Goal: Task Accomplishment & Management: Manage account settings

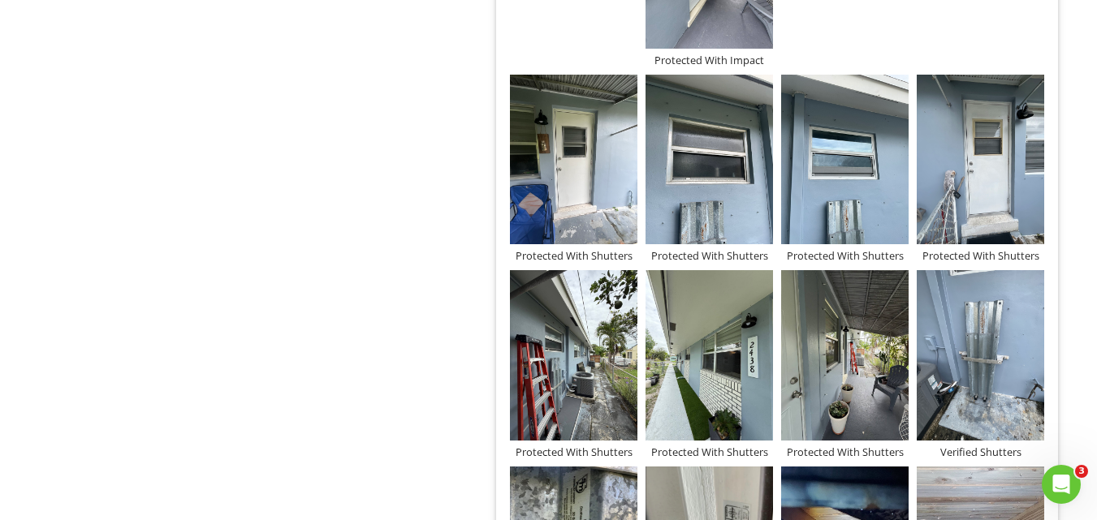
scroll to position [1039, 0]
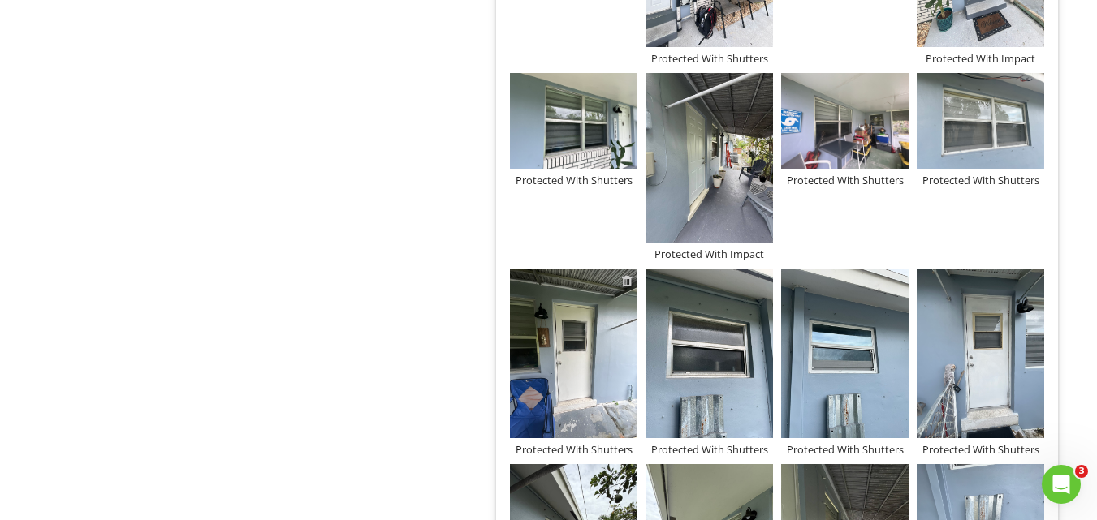
click at [627, 283] on div at bounding box center [627, 280] width 11 height 13
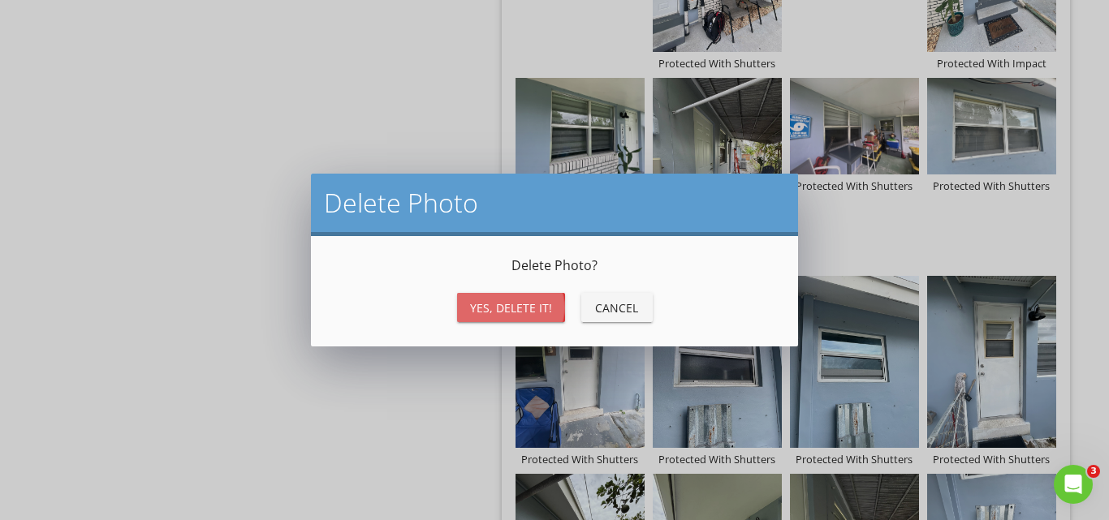
click at [495, 310] on div "Yes, Delete it!" at bounding box center [511, 308] width 82 height 17
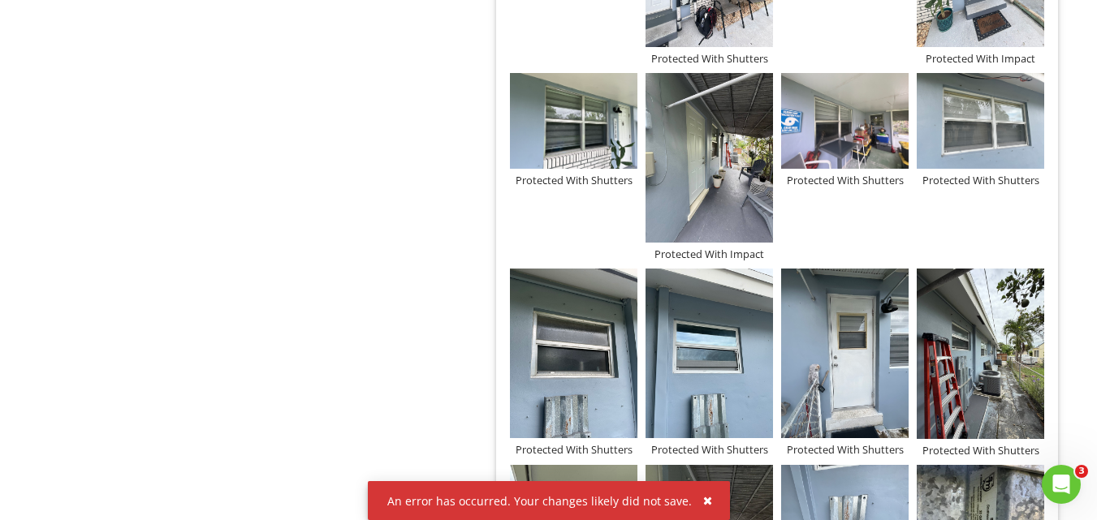
click at [323, 266] on div "Additional Information Photos Information Photos Info Information 25 check Phot…" at bounding box center [685, 242] width 822 height 2181
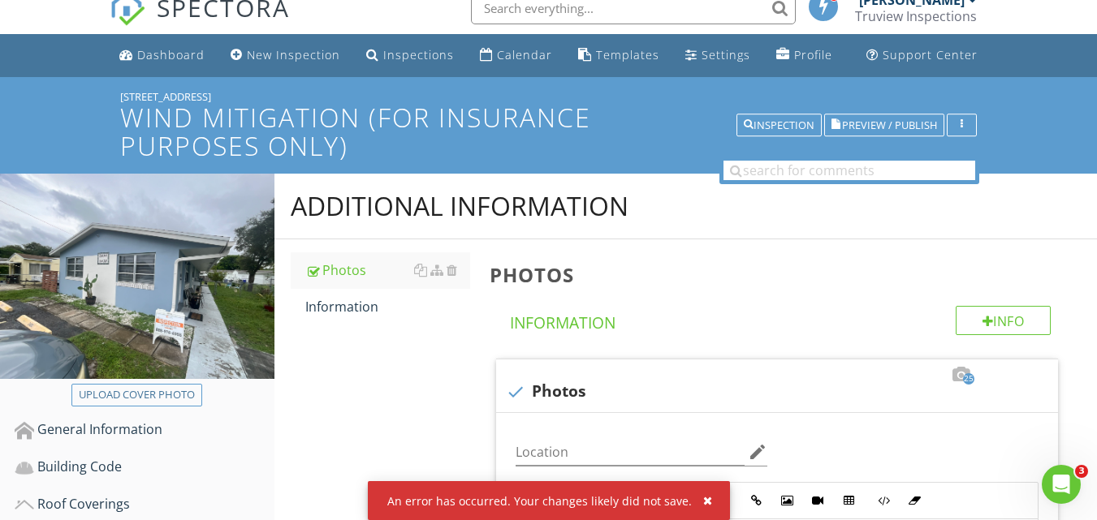
scroll to position [0, 0]
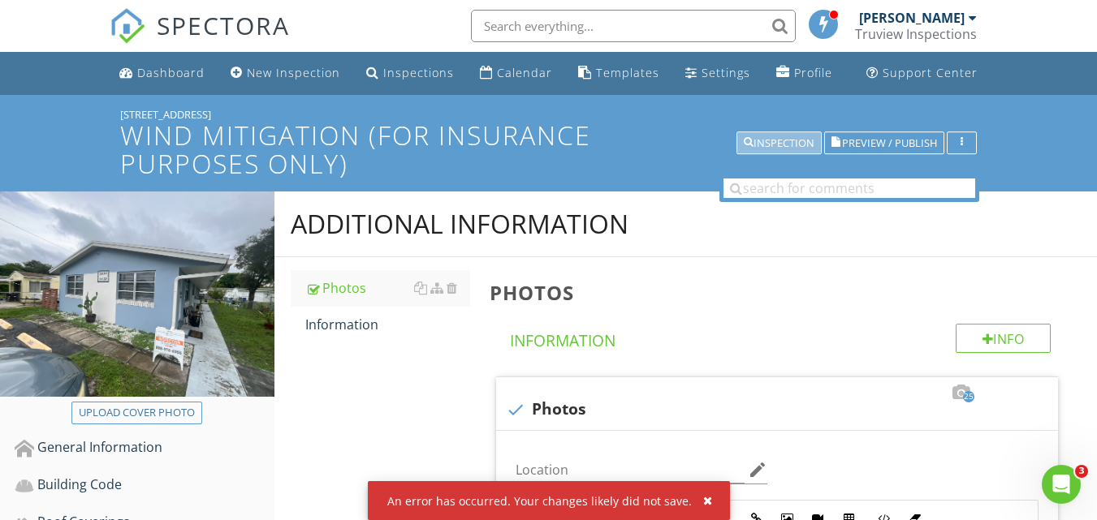
click at [760, 140] on div "Inspection" at bounding box center [779, 143] width 71 height 11
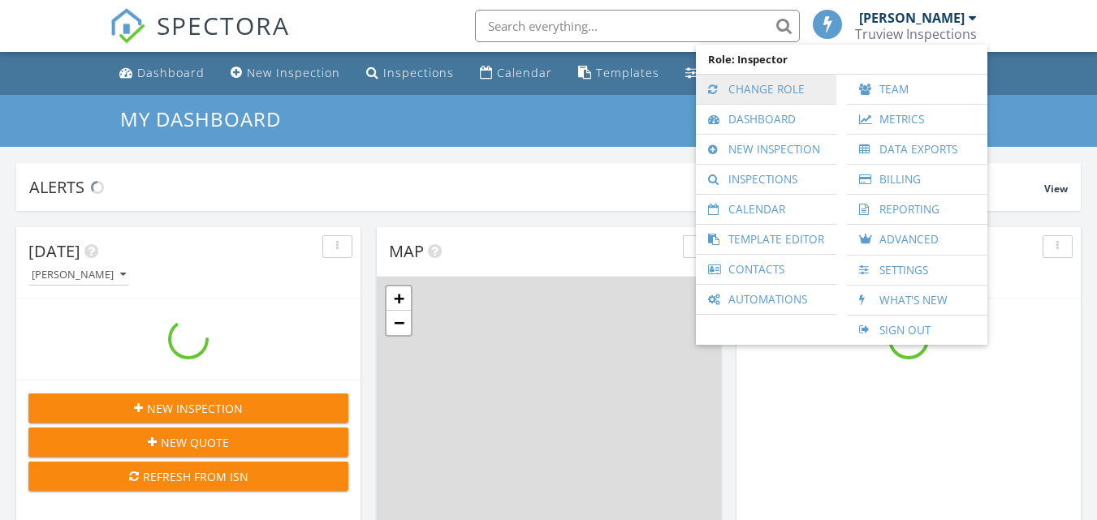
click at [760, 86] on link "Change Role" at bounding box center [766, 89] width 124 height 29
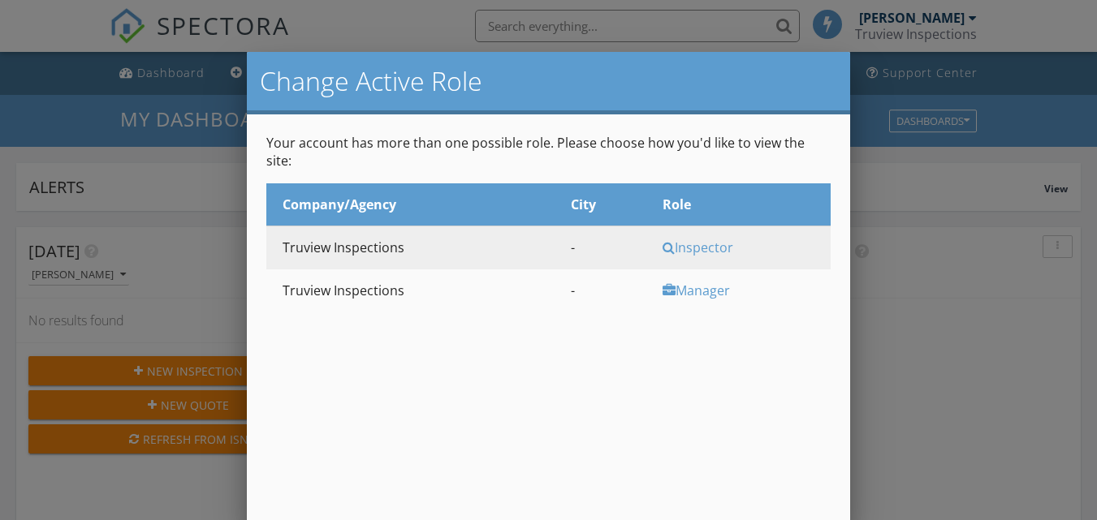
scroll to position [1503, 1122]
click at [700, 239] on div "Inspector" at bounding box center [744, 248] width 164 height 18
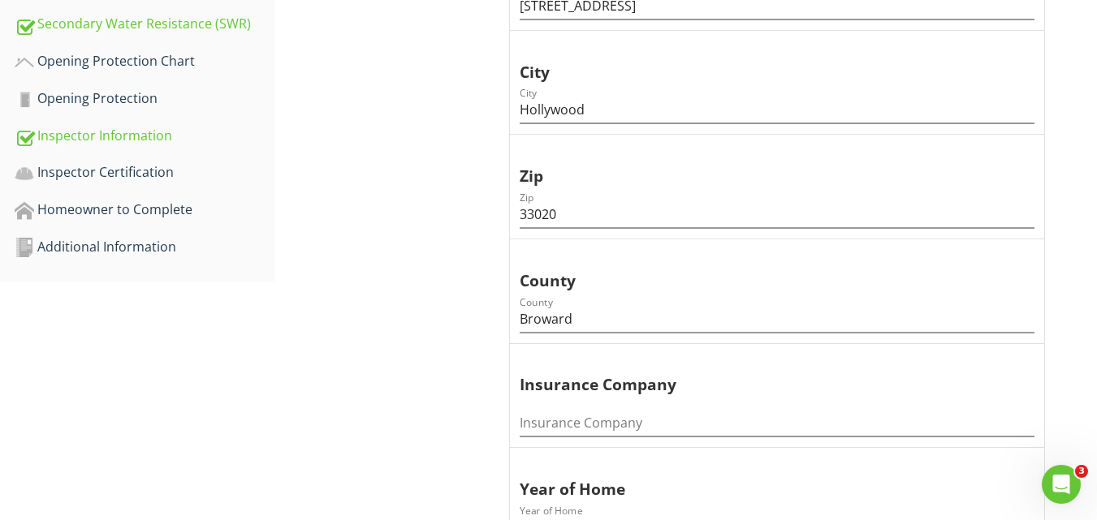
scroll to position [568, 0]
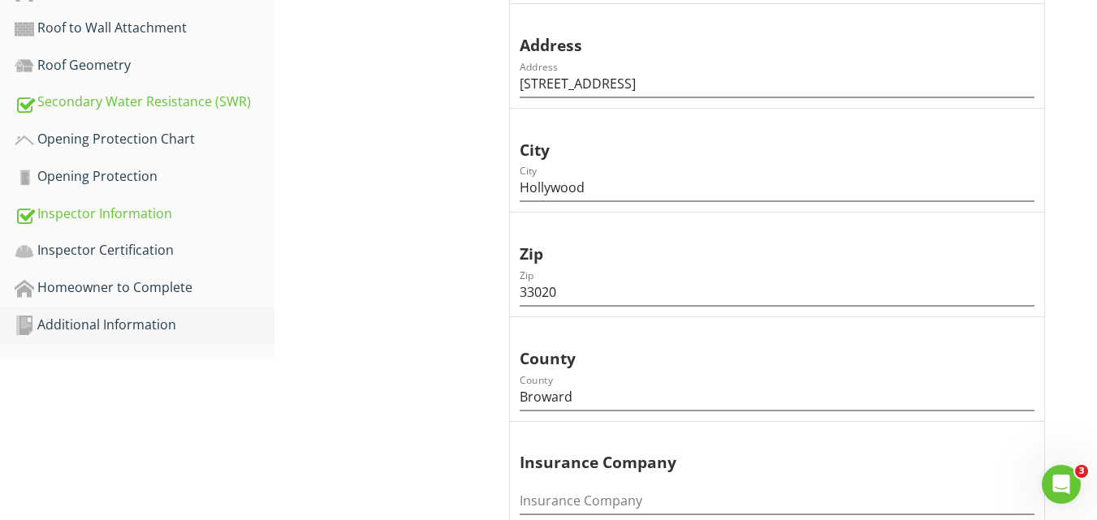
click at [75, 318] on div "Additional Information" at bounding box center [145, 325] width 260 height 21
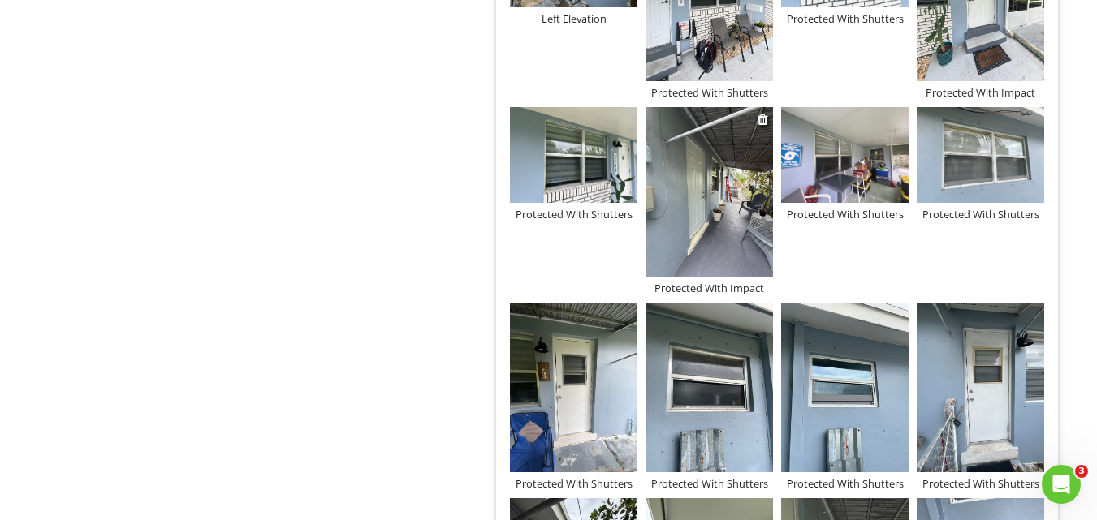
scroll to position [1164, 0]
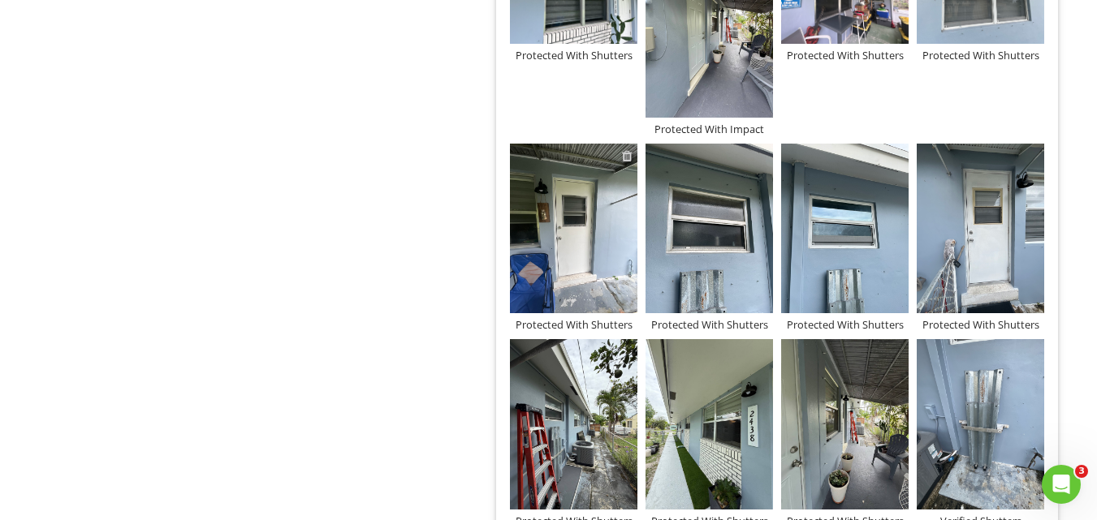
click at [625, 152] on div at bounding box center [627, 155] width 11 height 13
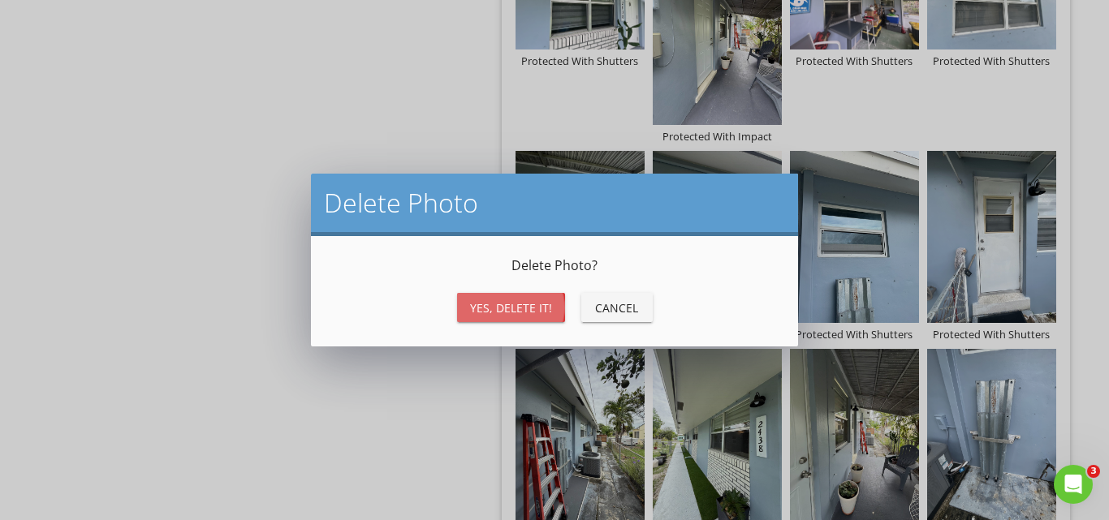
click at [498, 304] on div "Yes, Delete it!" at bounding box center [511, 308] width 82 height 17
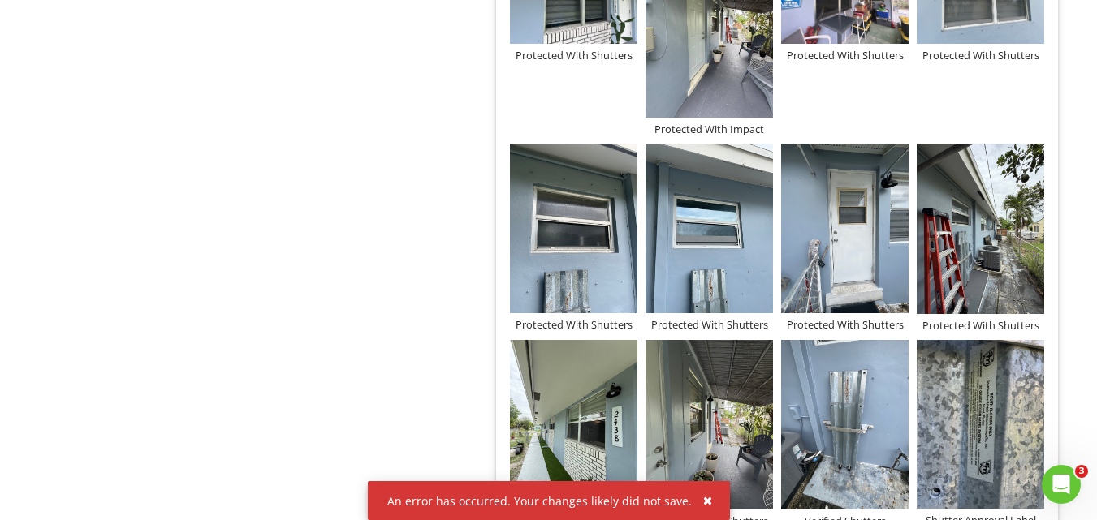
click at [357, 287] on div "Additional Information Photos Information Photos Info Information 25 check Phot…" at bounding box center [685, 117] width 822 height 2181
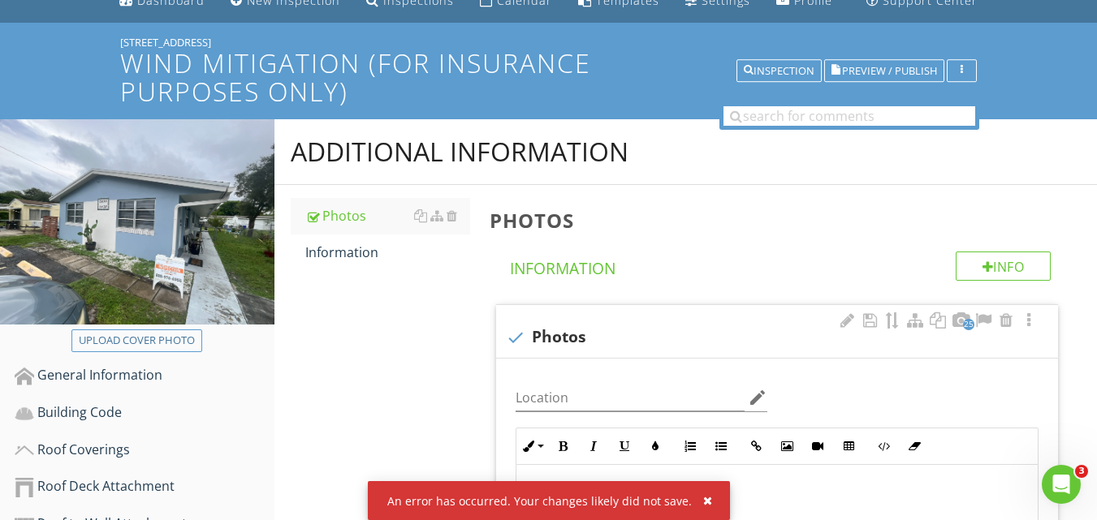
scroll to position [0, 0]
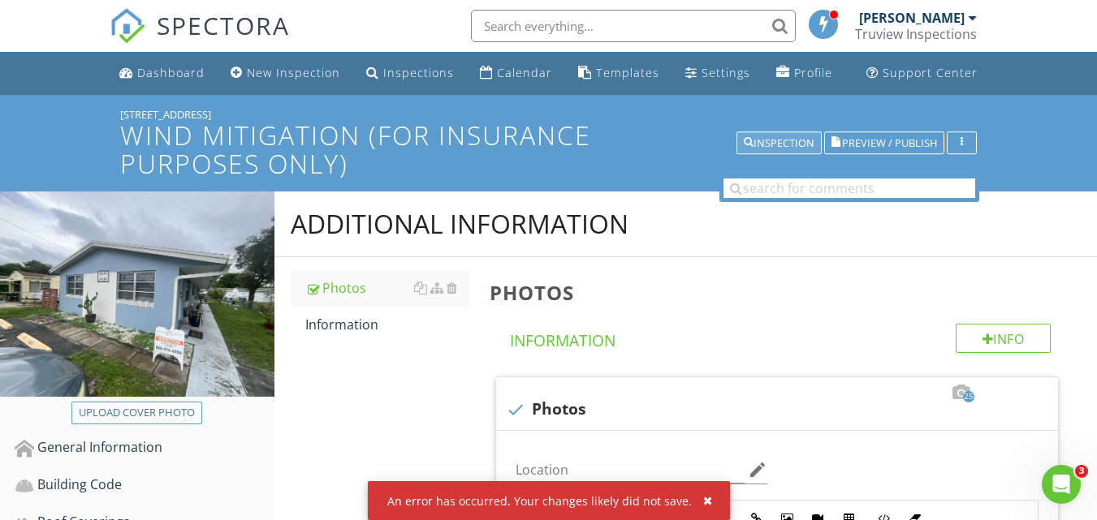
click at [779, 140] on div "Inspection" at bounding box center [779, 143] width 71 height 11
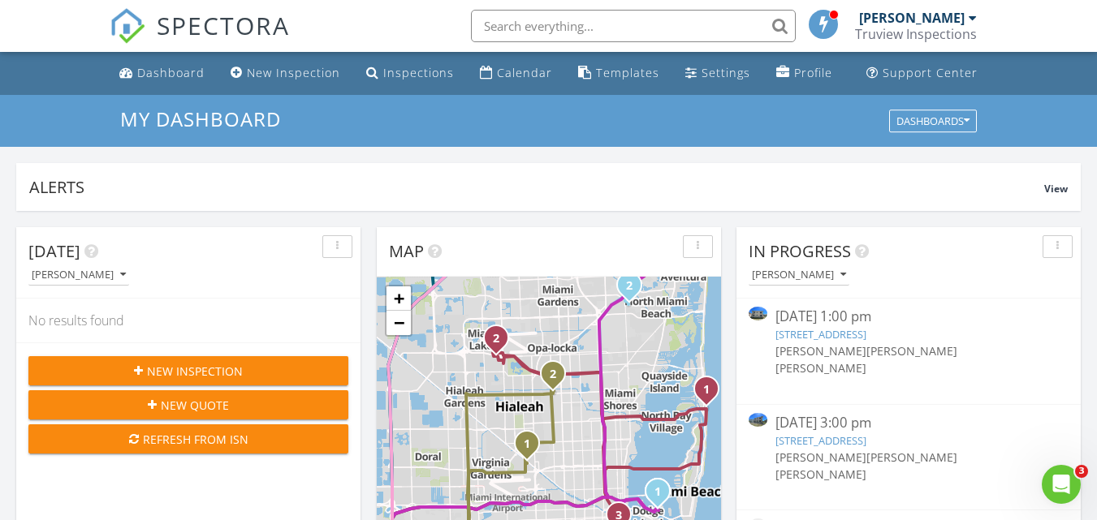
scroll to position [1503, 1122]
click at [558, 24] on input "text" at bounding box center [633, 26] width 325 height 32
paste input "[STREET_ADDRESS]"
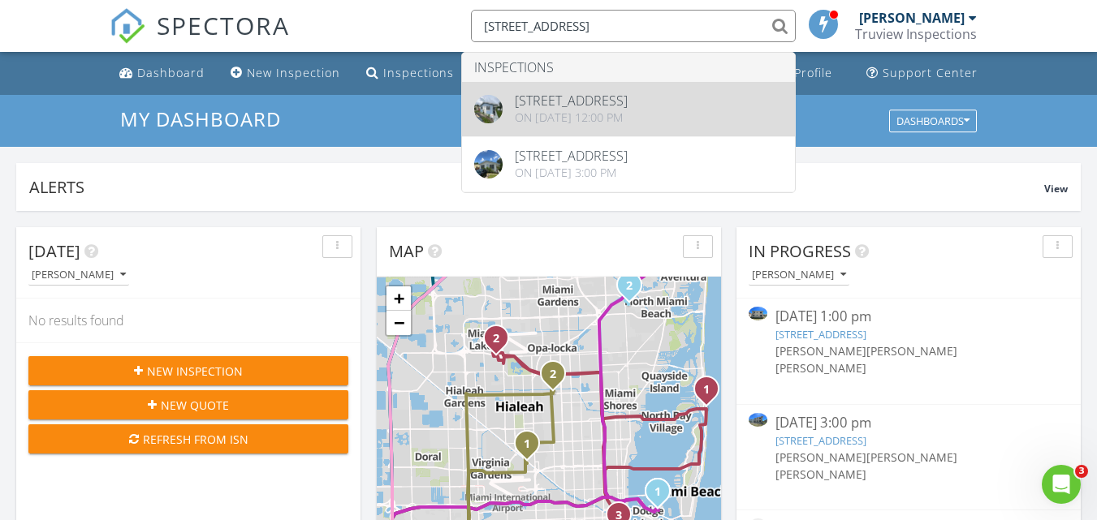
type input "[STREET_ADDRESS]"
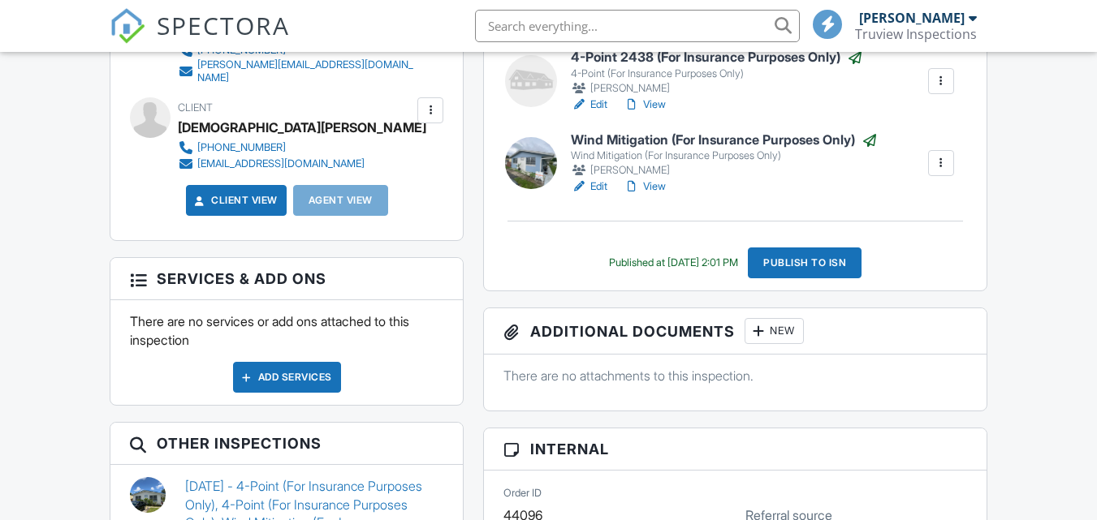
click at [650, 149] on div "Wind Mitigation (For Insurance Purposes Only)" at bounding box center [724, 155] width 307 height 13
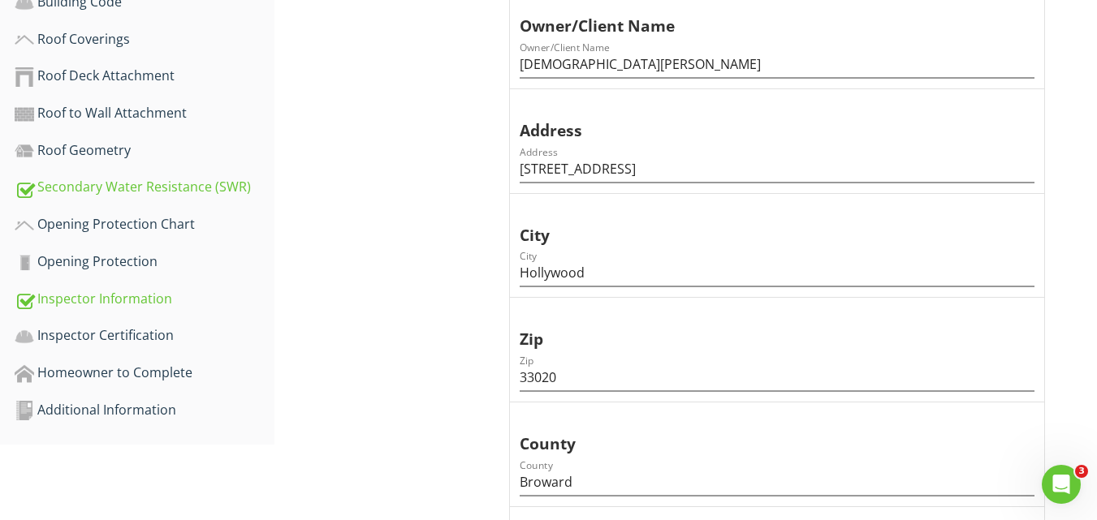
scroll to position [568, 0]
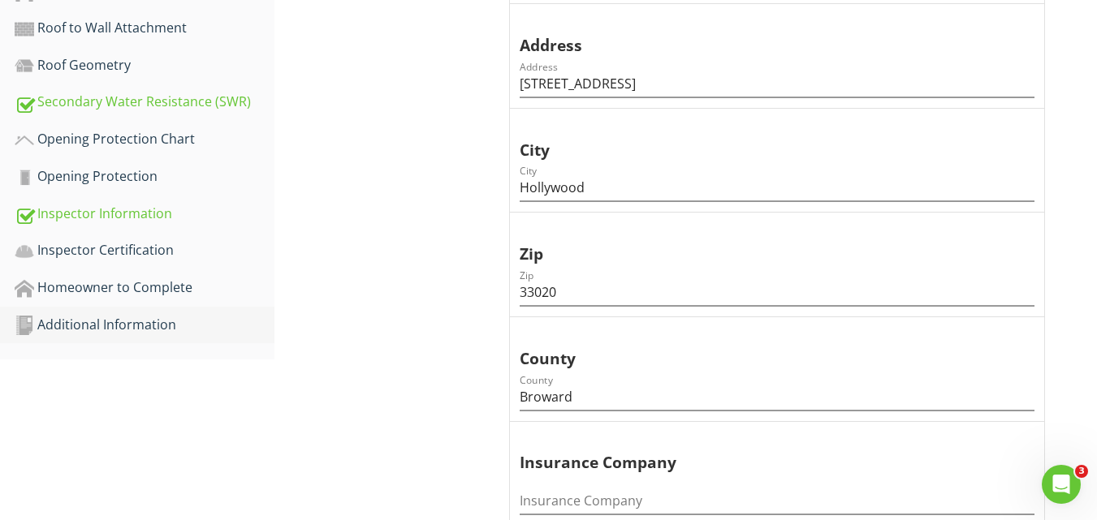
click at [87, 325] on div "Additional Information" at bounding box center [145, 325] width 260 height 21
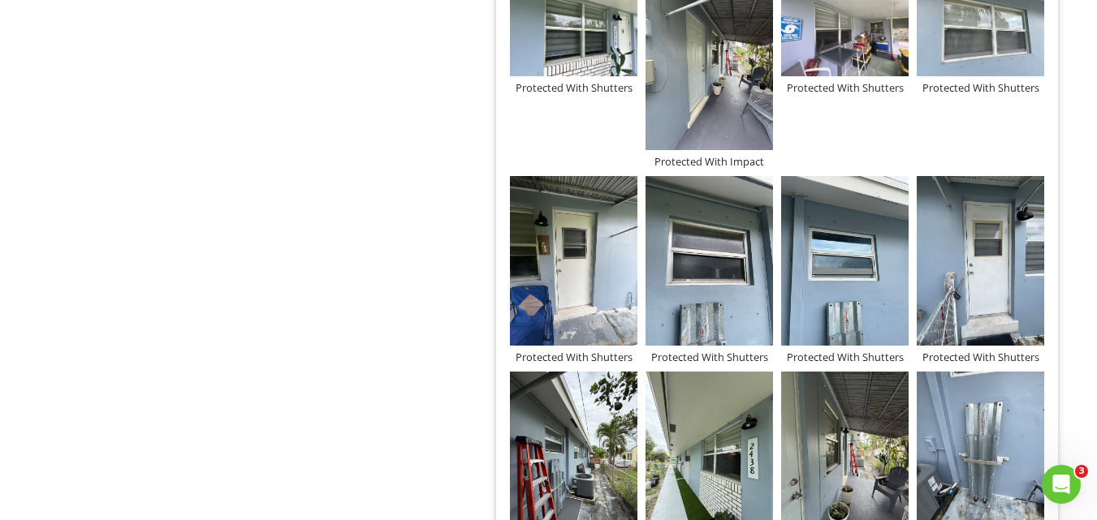
scroll to position [1245, 0]
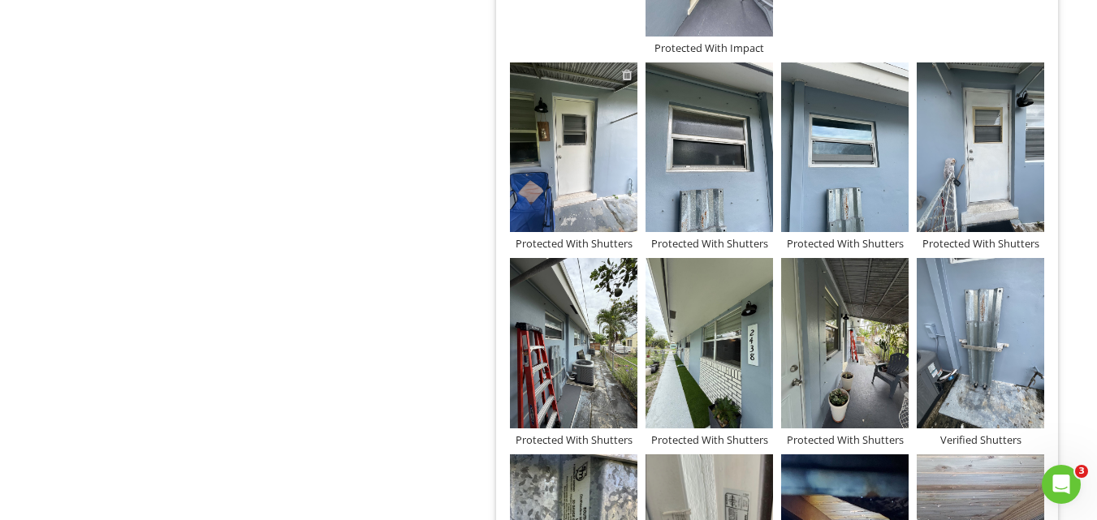
click at [624, 72] on div at bounding box center [627, 74] width 11 height 13
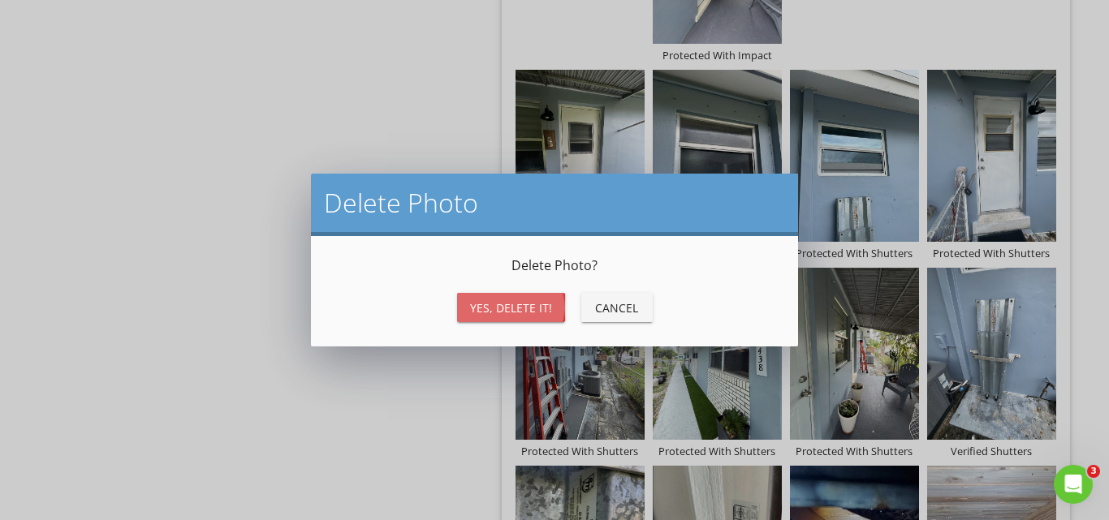
click at [512, 304] on div "Yes, Delete it!" at bounding box center [511, 308] width 82 height 17
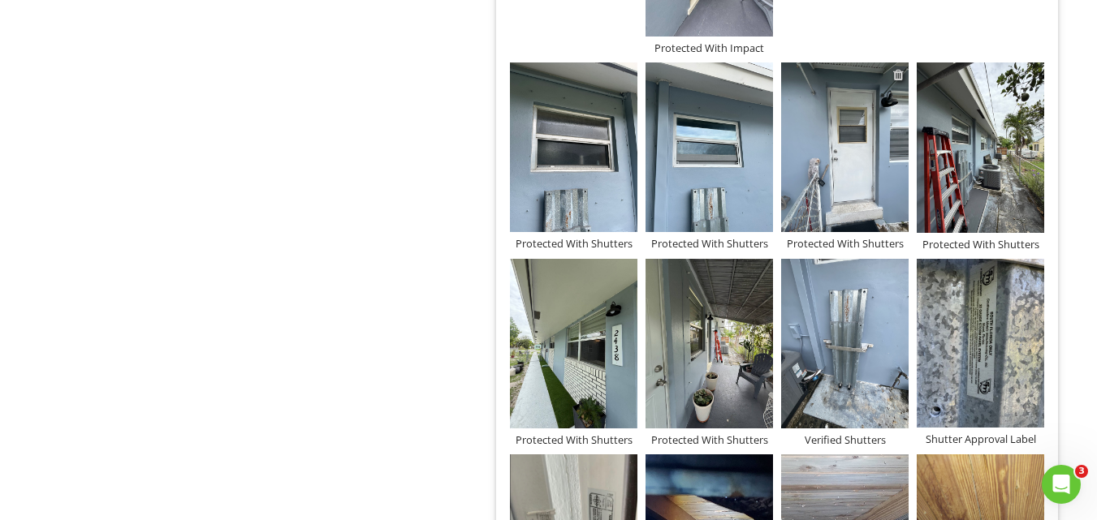
click at [898, 73] on div at bounding box center [898, 74] width 11 height 13
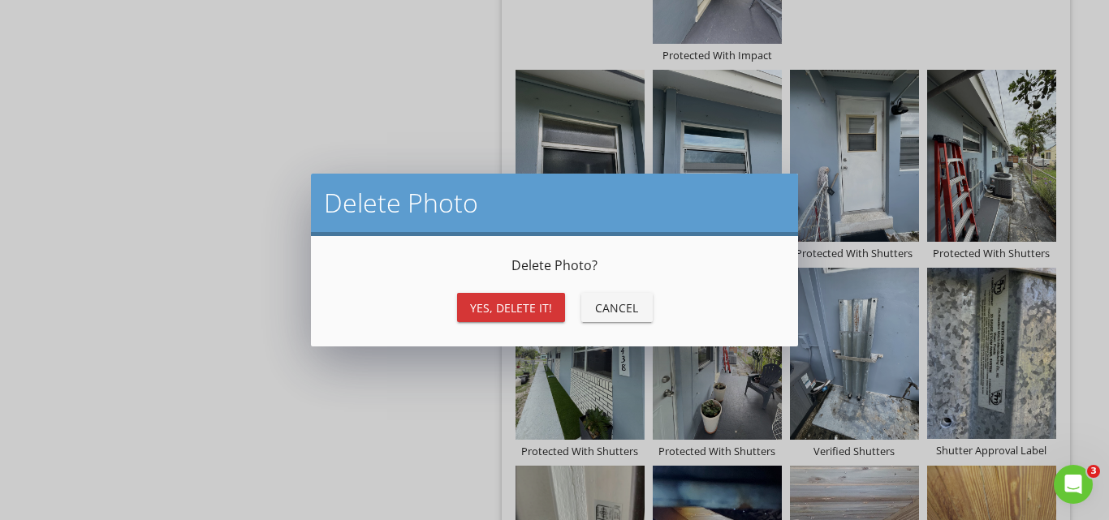
click at [510, 308] on div "Yes, Delete it!" at bounding box center [511, 308] width 82 height 17
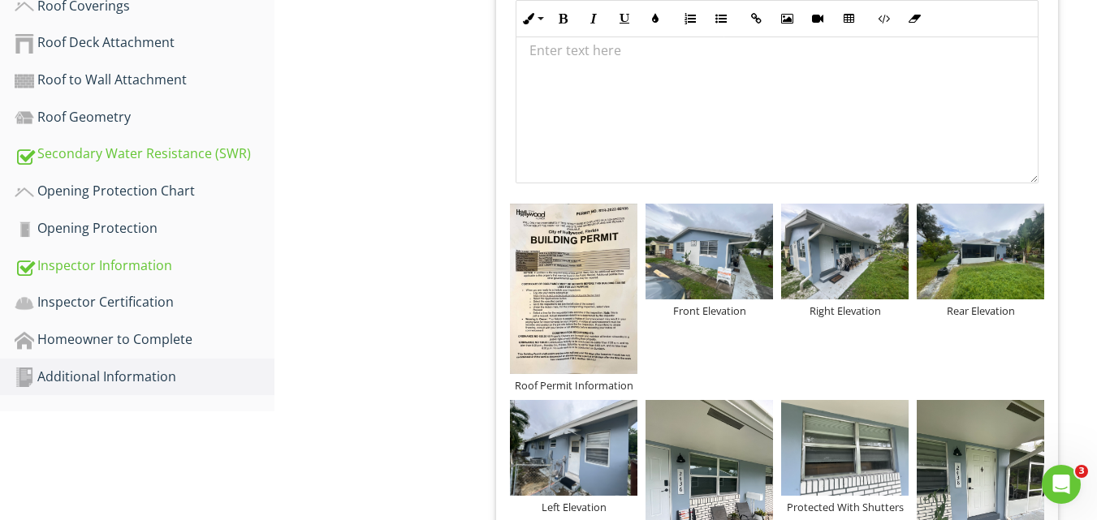
scroll to position [515, 0]
